Goal: Task Accomplishment & Management: Manage account settings

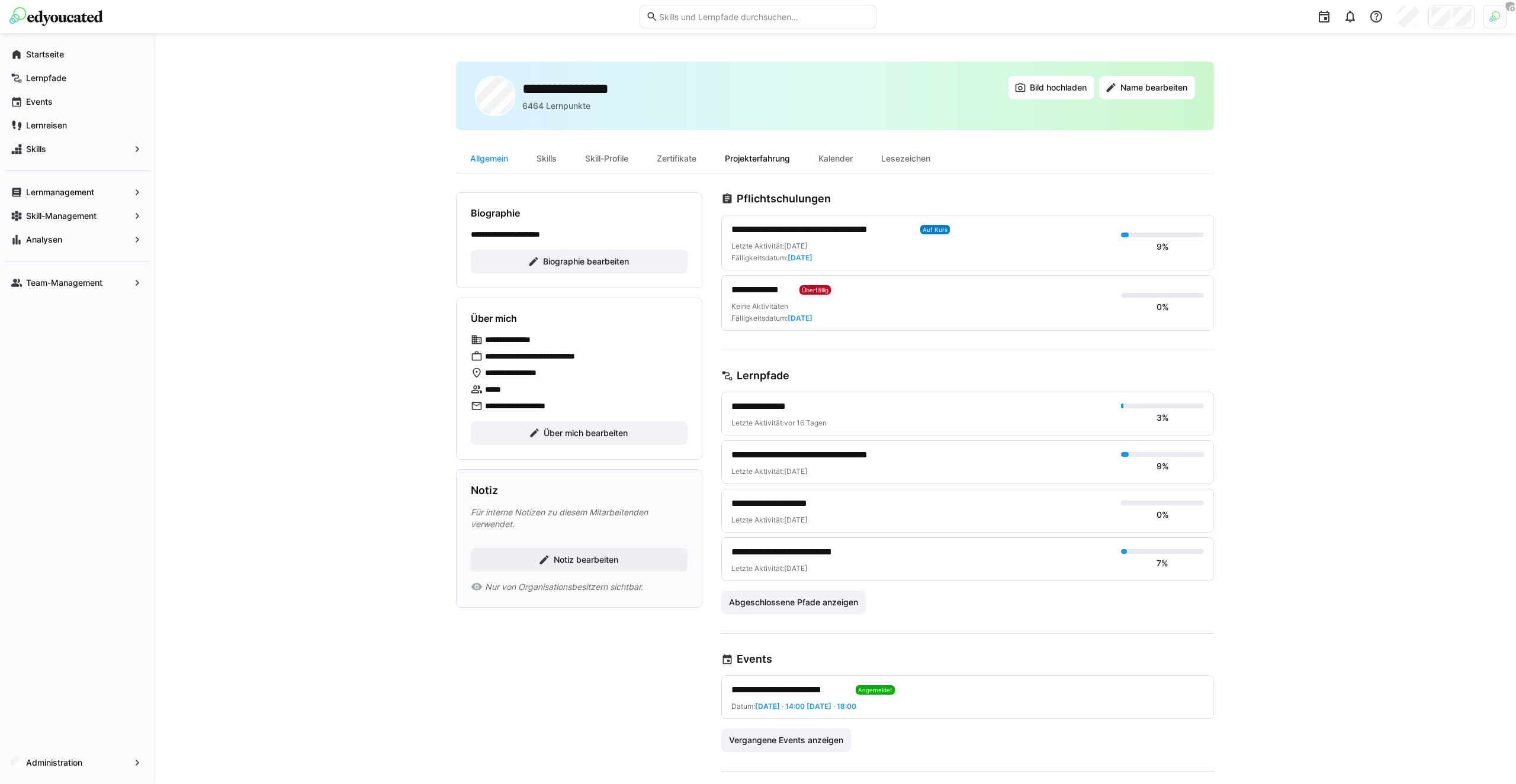
click at [762, 157] on div "Projekterfahrung" at bounding box center [757, 159] width 94 height 28
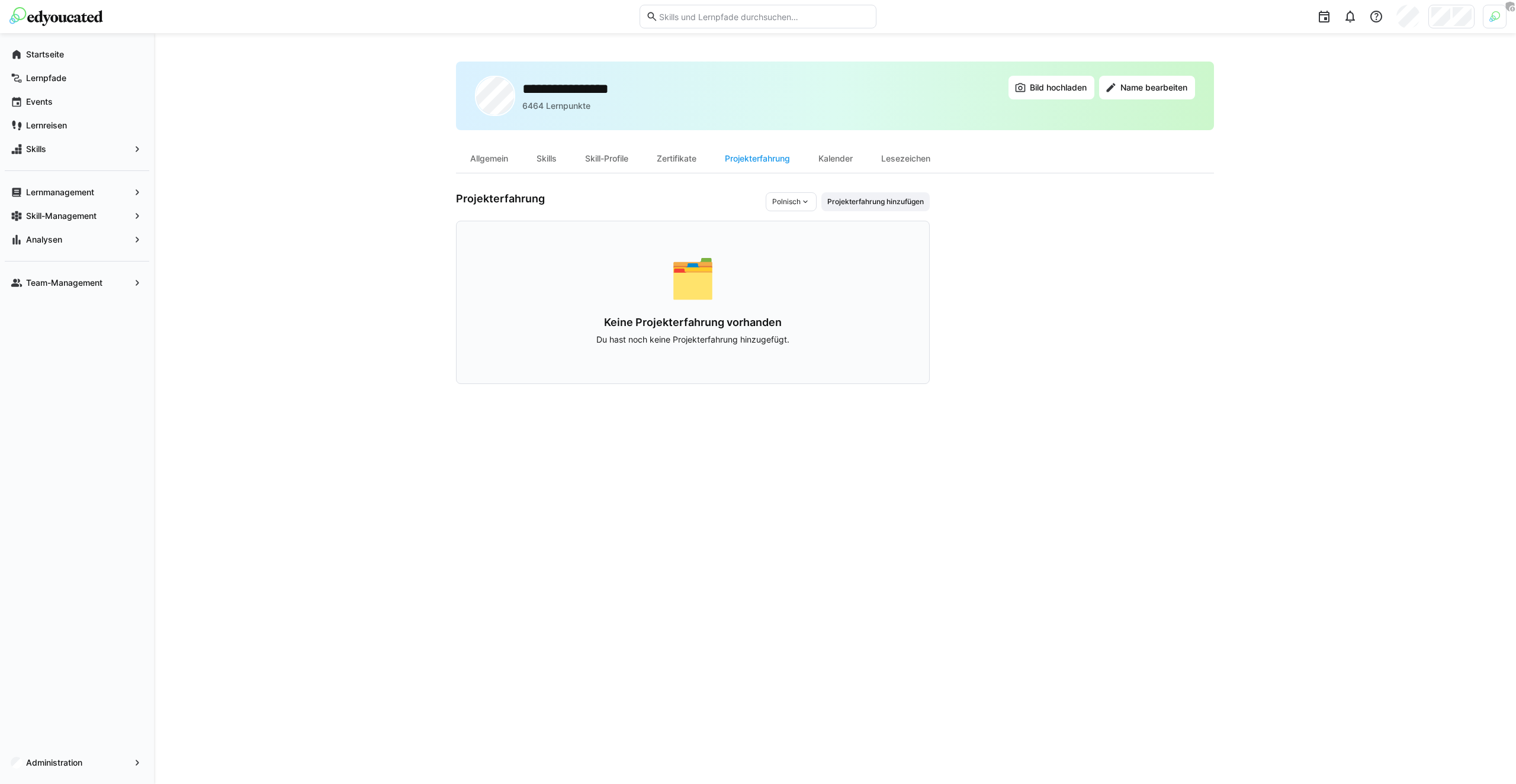
click at [687, 392] on div "**********" at bounding box center [834, 408] width 758 height 694
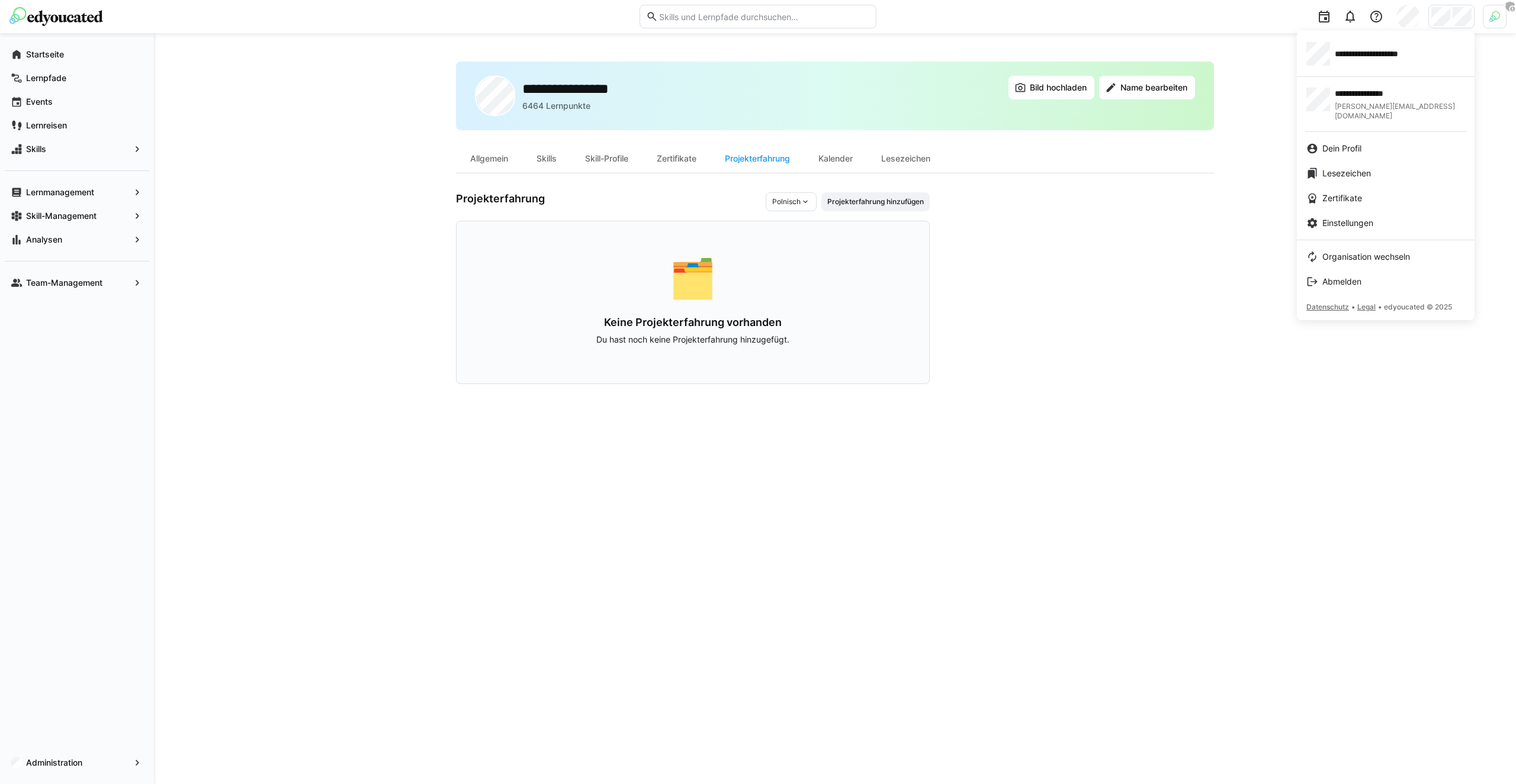
click at [927, 187] on div at bounding box center [758, 392] width 1516 height 784
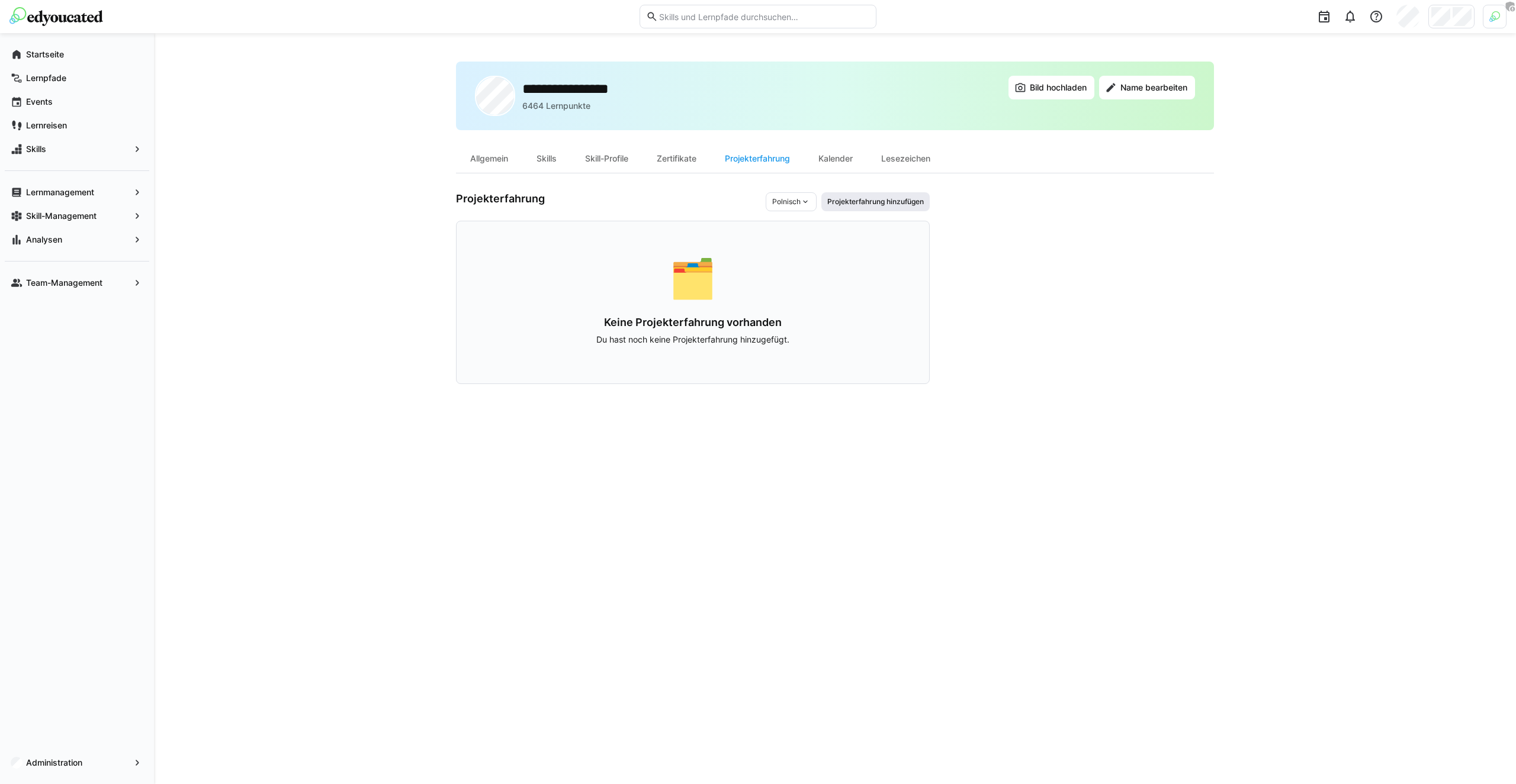
click at [890, 197] on span "Projekterfahrung hinzufügen" at bounding box center [876, 202] width 99 height 10
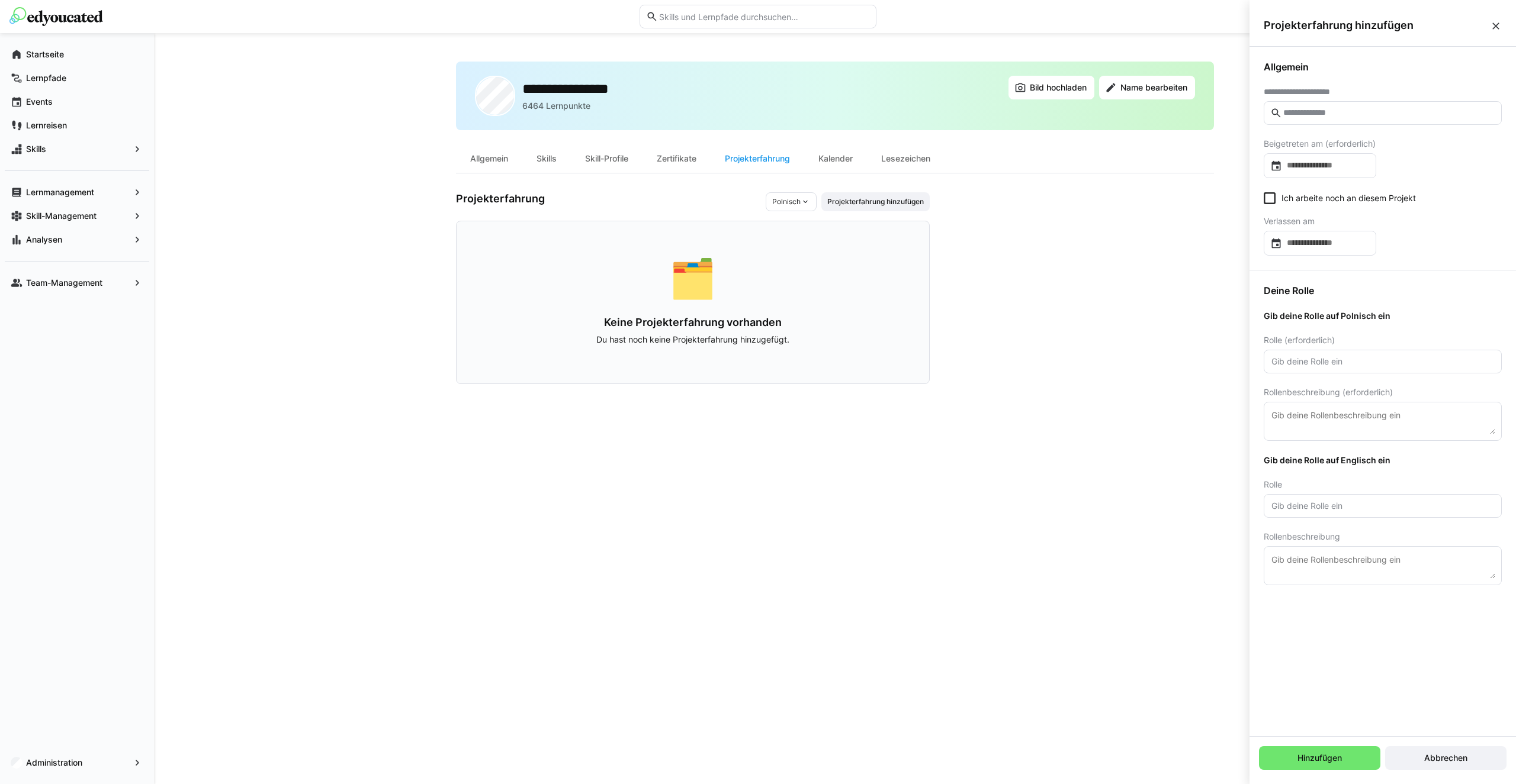
click at [1494, 24] on eds-icon at bounding box center [1496, 26] width 12 height 12
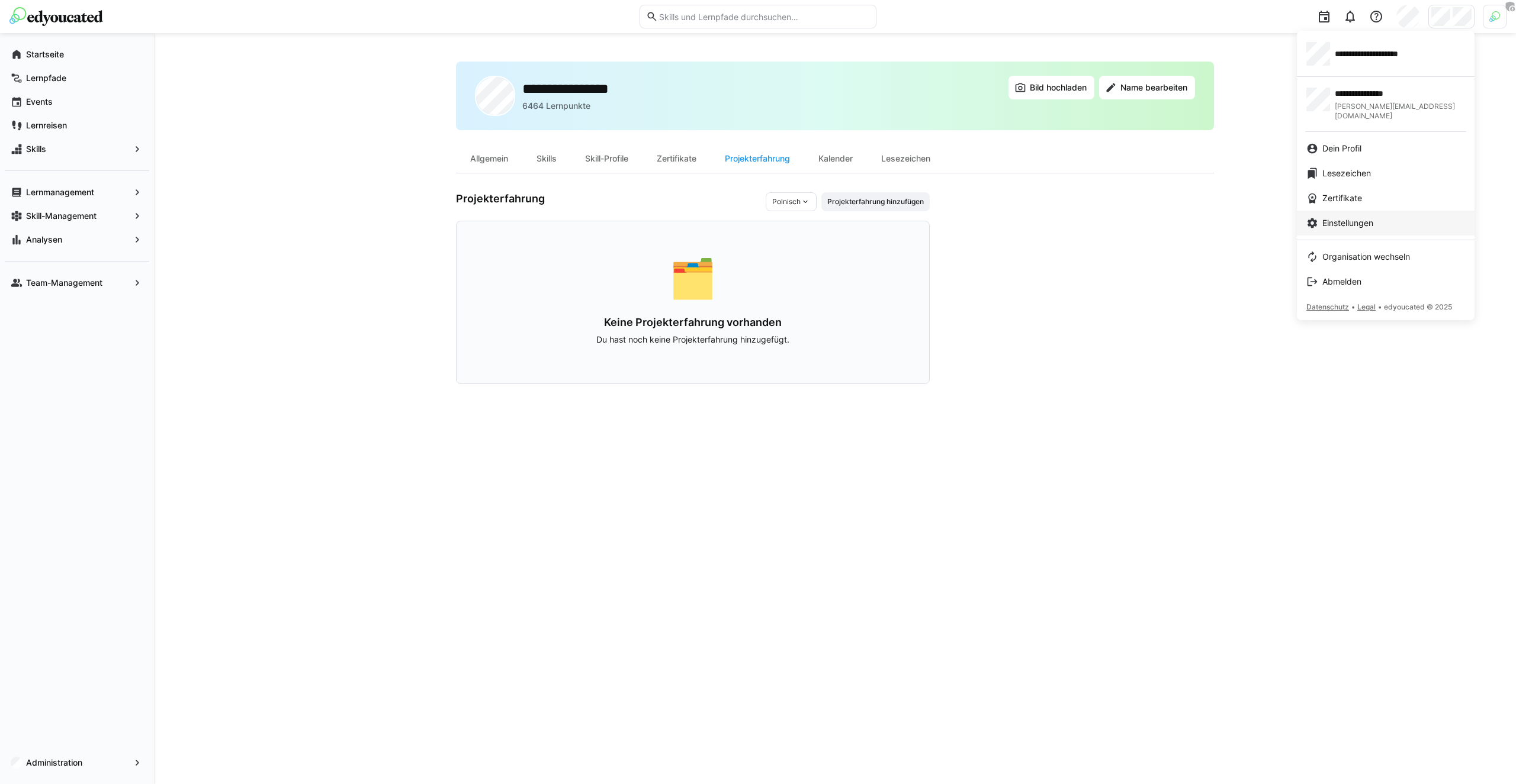
click at [1362, 217] on span "Einstellungen" at bounding box center [1347, 223] width 51 height 12
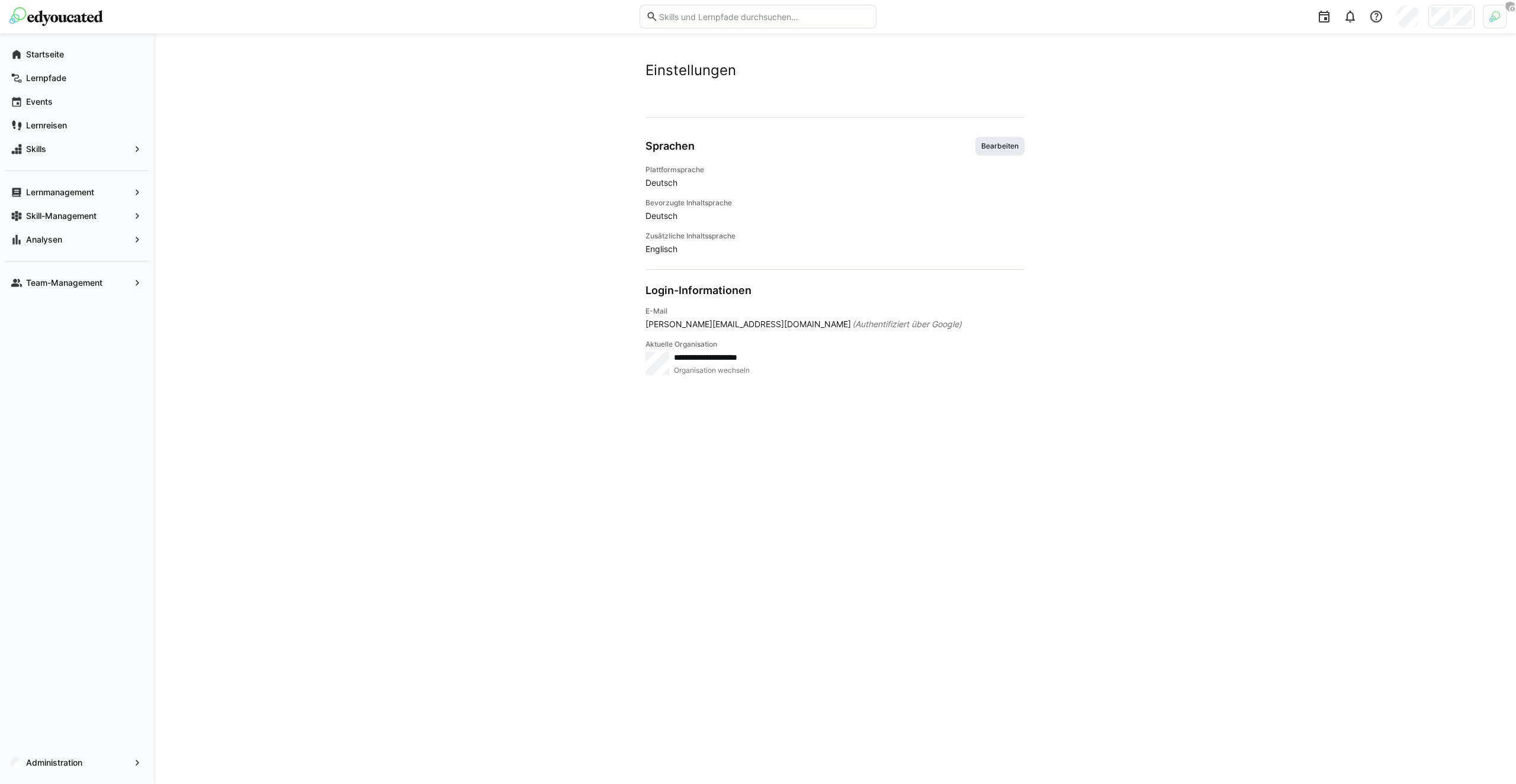
click at [996, 139] on span "Bearbeiten" at bounding box center [1000, 145] width 49 height 19
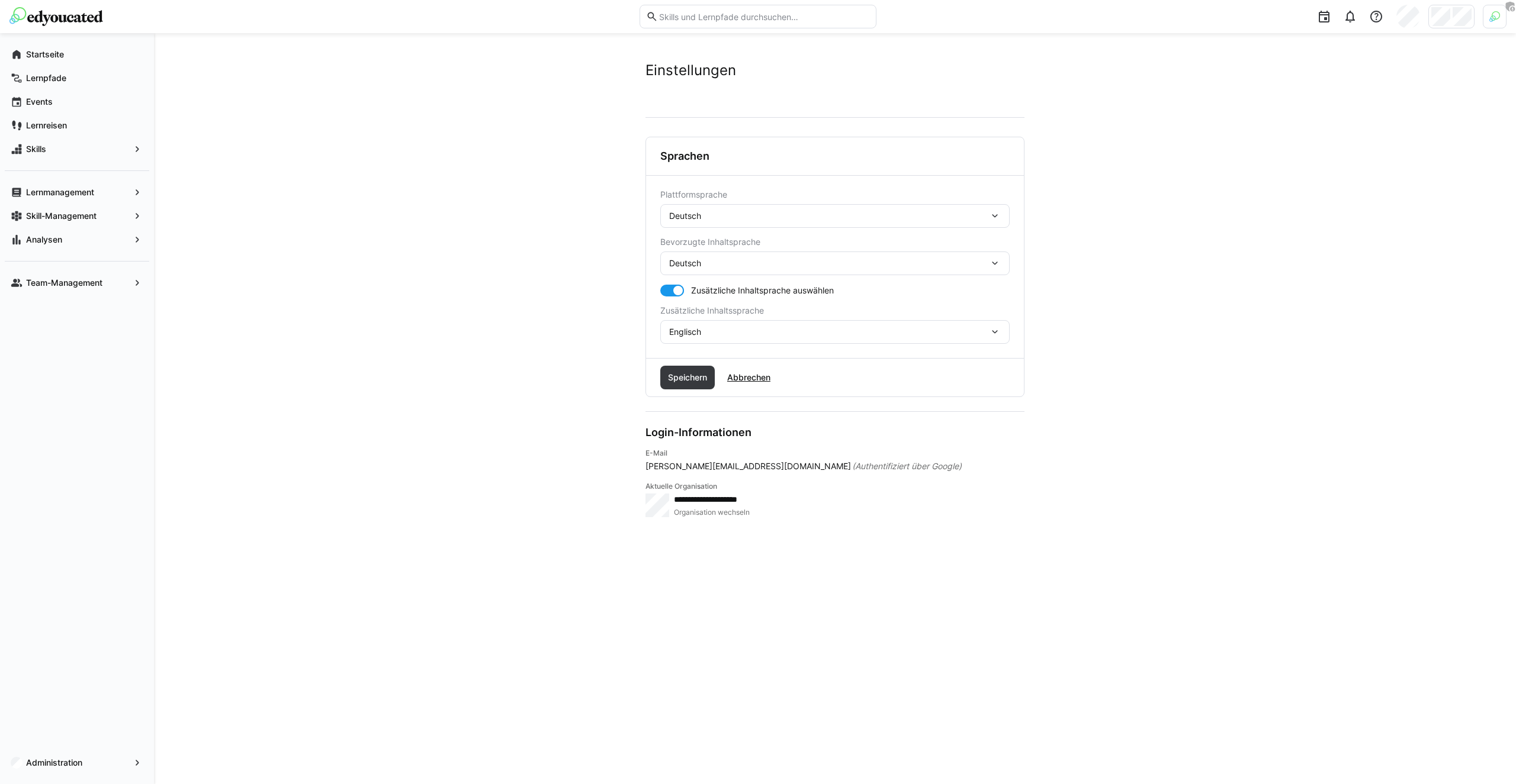
click at [843, 214] on div "Deutsch" at bounding box center [828, 216] width 319 height 10
click at [815, 279] on div "Englisch" at bounding box center [834, 272] width 349 height 25
click at [691, 376] on span "Speichern" at bounding box center [687, 378] width 43 height 12
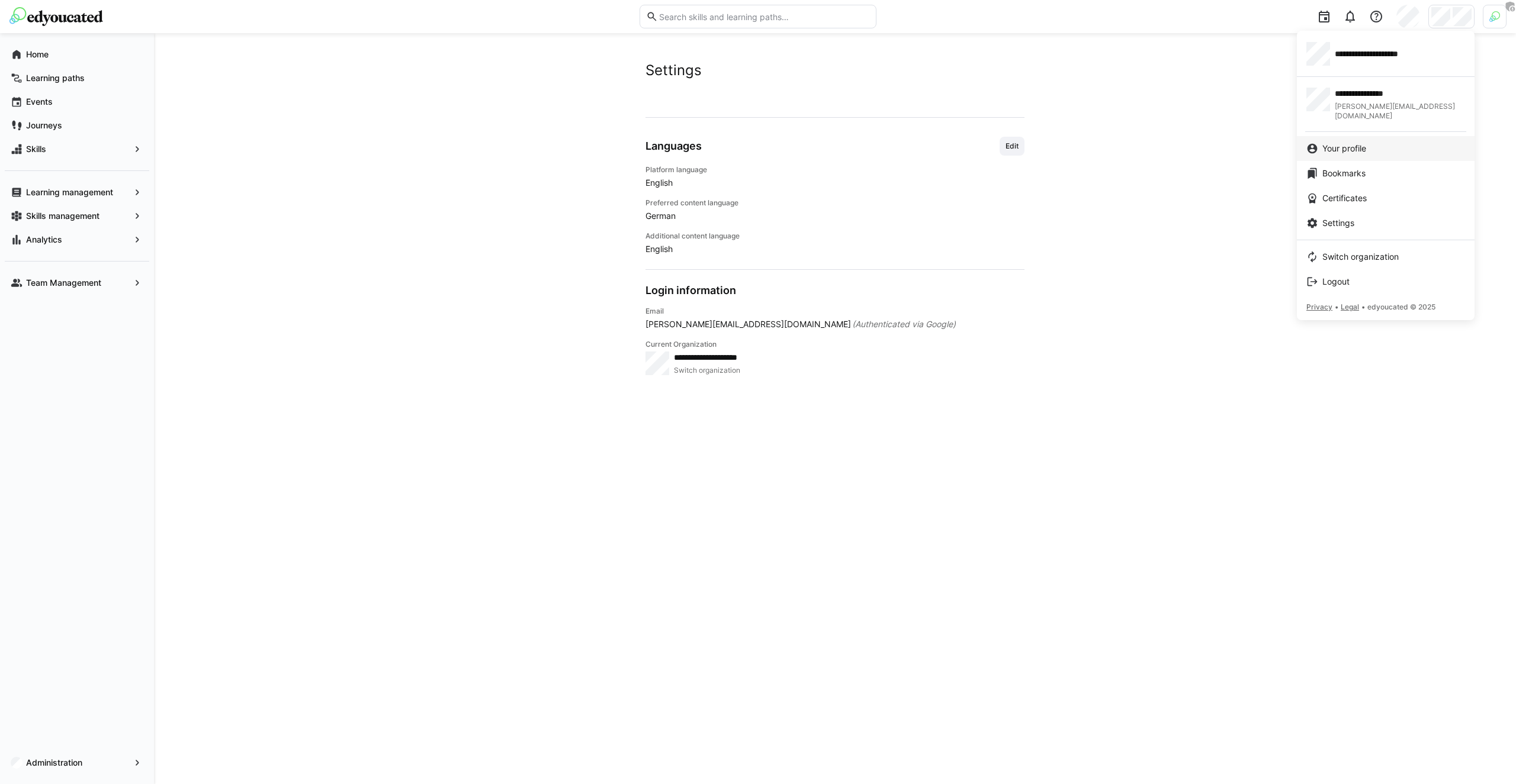
click at [1389, 136] on link "Your profile" at bounding box center [1385, 148] width 178 height 25
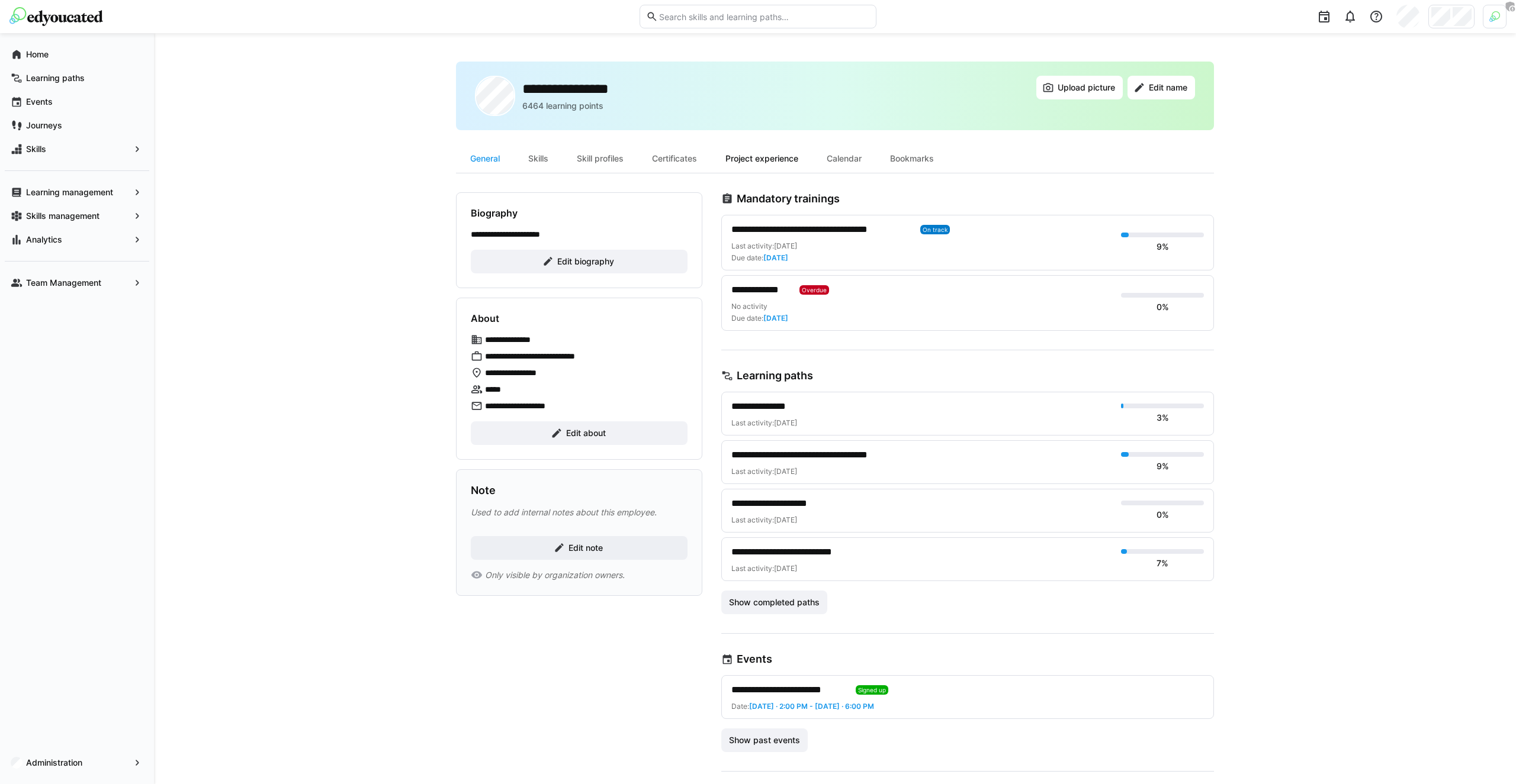
click at [752, 166] on div "Project experience" at bounding box center [761, 159] width 101 height 28
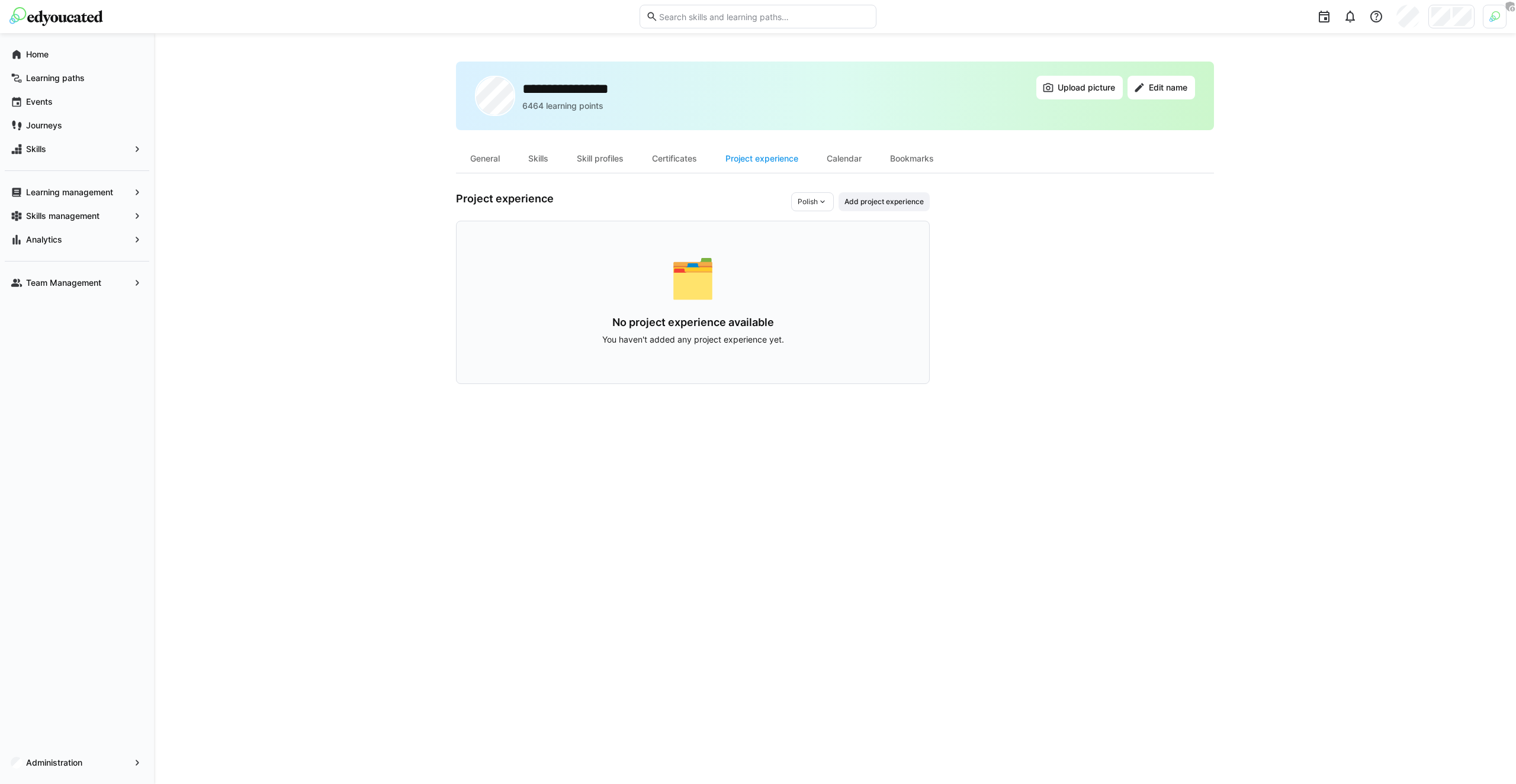
click at [862, 283] on div "🗂️" at bounding box center [692, 278] width 397 height 38
click at [884, 199] on span "Add project experience" at bounding box center [883, 202] width 82 height 10
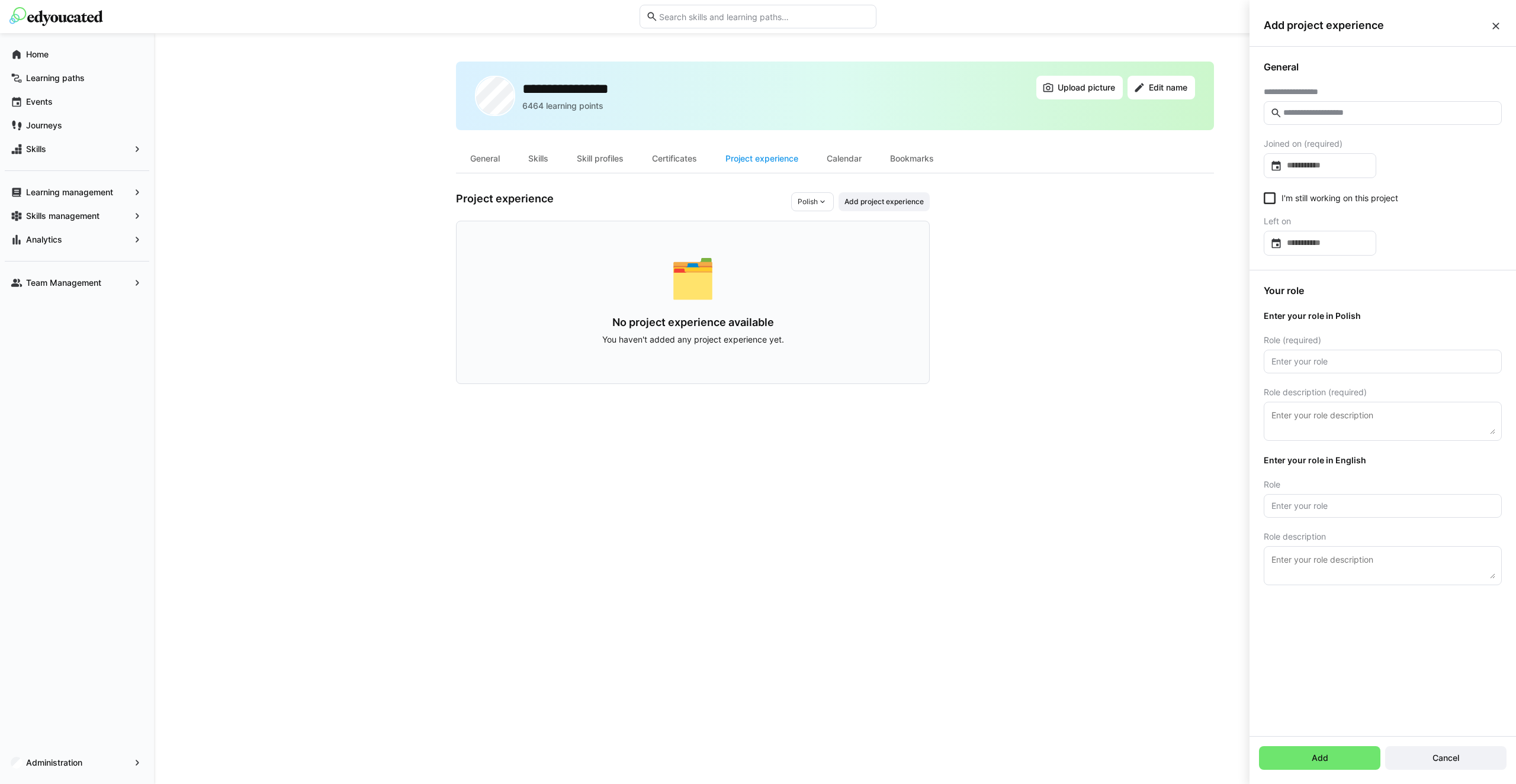
click at [1108, 286] on app-user-profile-inner-container "Project experience Polish Add project experience 🗂️ No project experience avail…" at bounding box center [834, 289] width 758 height 192
